Goal: Task Accomplishment & Management: Manage account settings

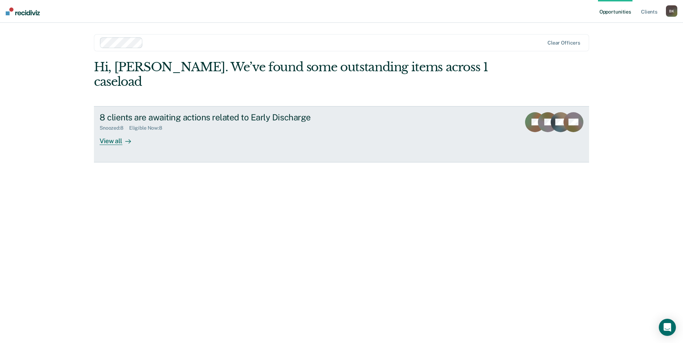
click at [113, 131] on div "View all" at bounding box center [120, 138] width 40 height 14
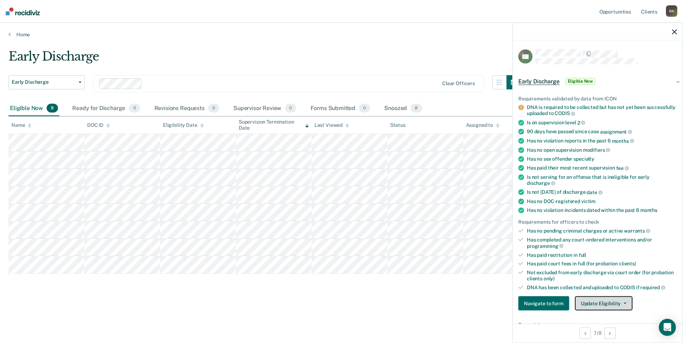
click at [603, 300] on button "Update Eligibility" at bounding box center [604, 303] width 58 height 14
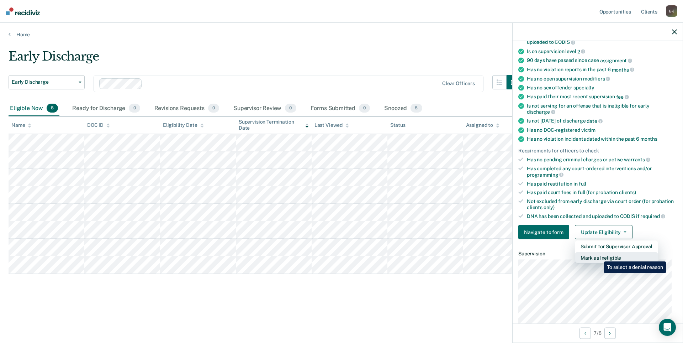
click at [599, 256] on button "Mark as Ineligible" at bounding box center [616, 257] width 83 height 11
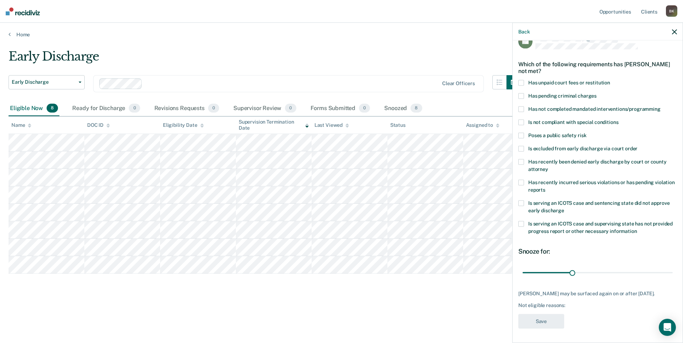
click at [522, 80] on span at bounding box center [521, 83] width 6 height 6
click at [610, 80] on input "Has unpaid court fees or restitution" at bounding box center [610, 80] width 0 height 0
drag, startPoint x: 538, startPoint y: 265, endPoint x: 571, endPoint y: 268, distance: 32.9
type input "120"
click at [571, 268] on input "range" at bounding box center [598, 272] width 150 height 12
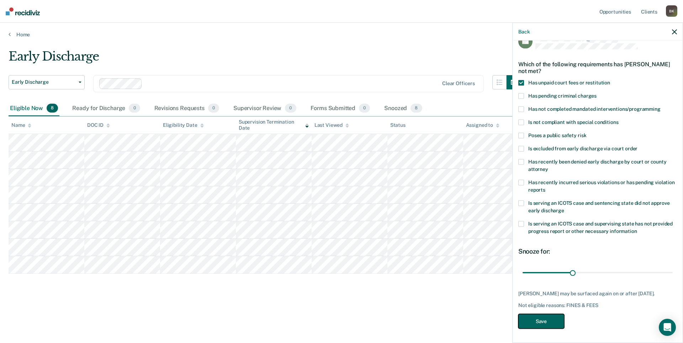
click at [548, 317] on button "Save" at bounding box center [541, 320] width 46 height 15
